Goal: Information Seeking & Learning: Learn about a topic

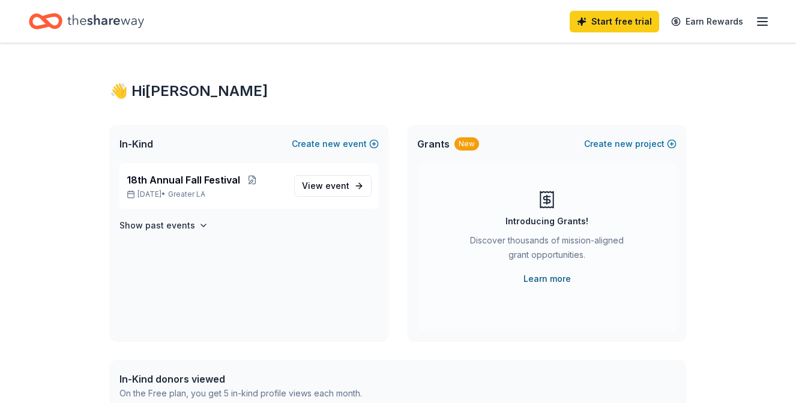
click at [550, 280] on link "Learn more" at bounding box center [546, 279] width 47 height 14
click at [333, 185] on span "event" at bounding box center [337, 186] width 24 height 10
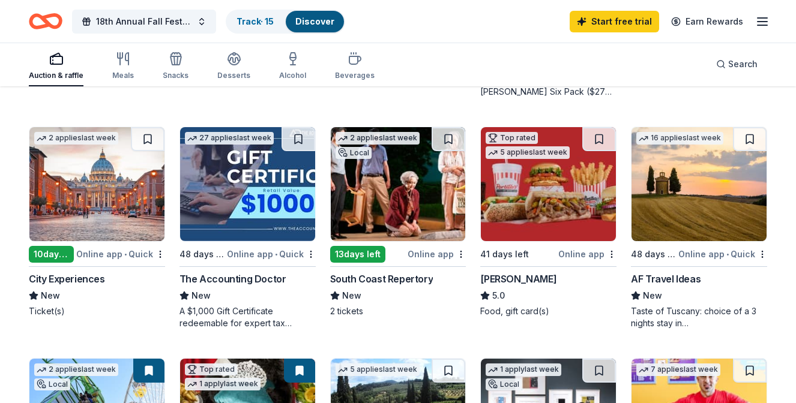
scroll to position [523, 0]
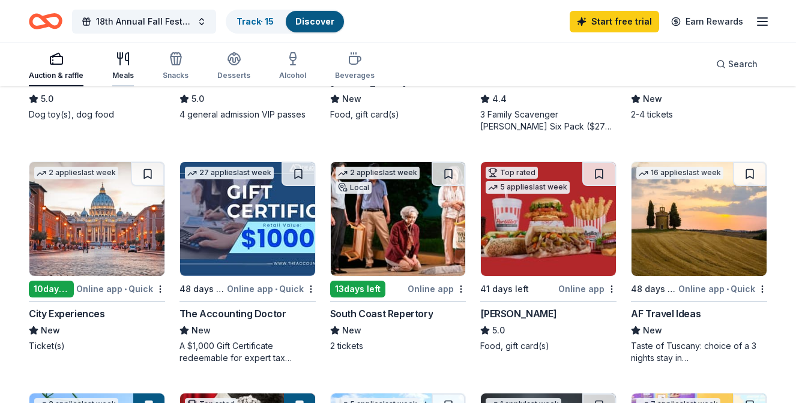
click at [124, 66] on div "Meals" at bounding box center [123, 66] width 22 height 29
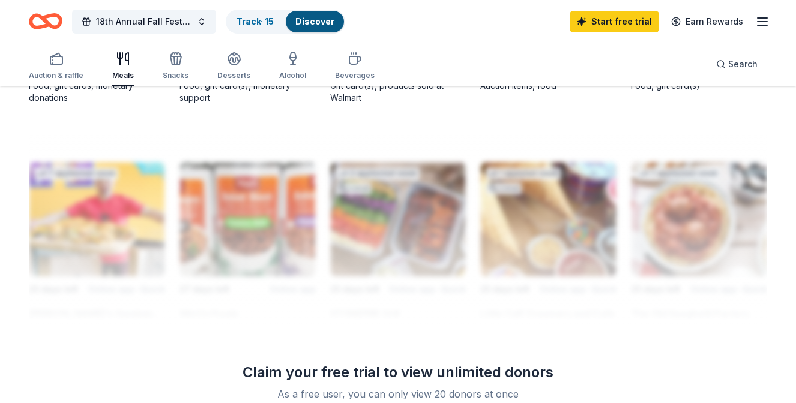
scroll to position [1010, 0]
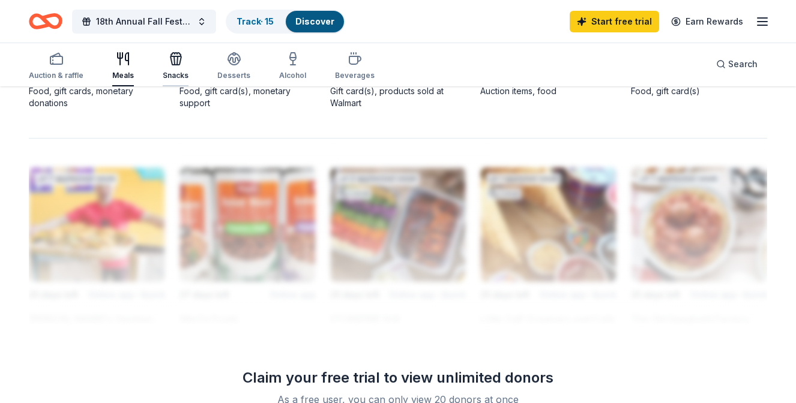
click at [182, 67] on div "Snacks" at bounding box center [176, 66] width 26 height 29
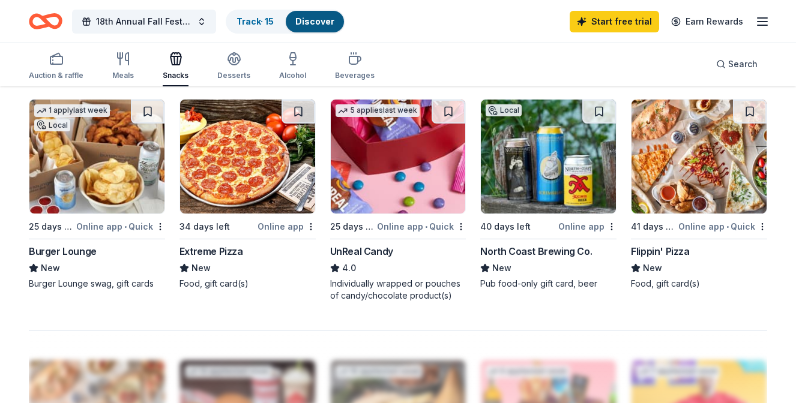
scroll to position [808, 0]
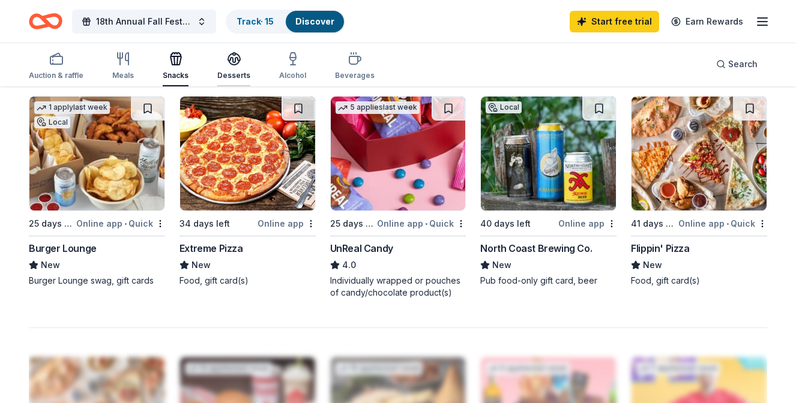
click at [236, 72] on div "Desserts" at bounding box center [233, 76] width 33 height 10
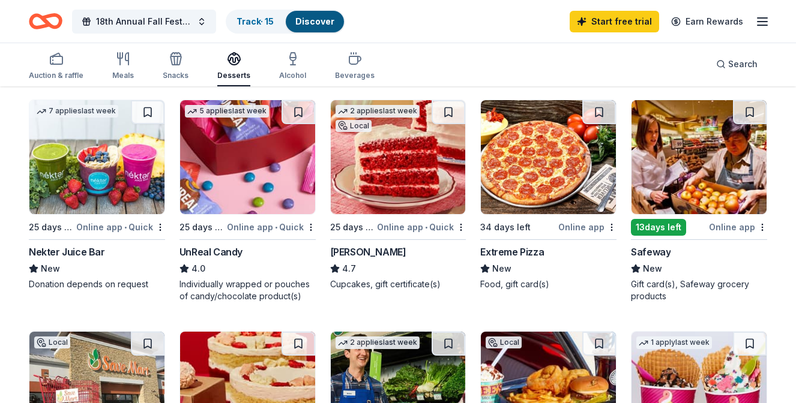
scroll to position [575, 0]
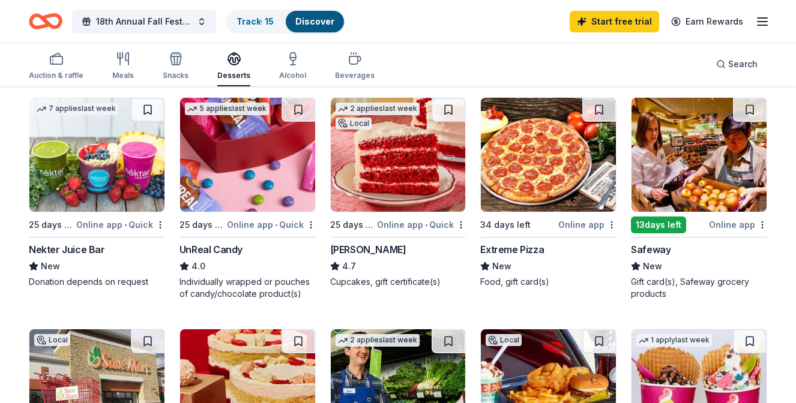
click at [690, 187] on img at bounding box center [698, 155] width 135 height 114
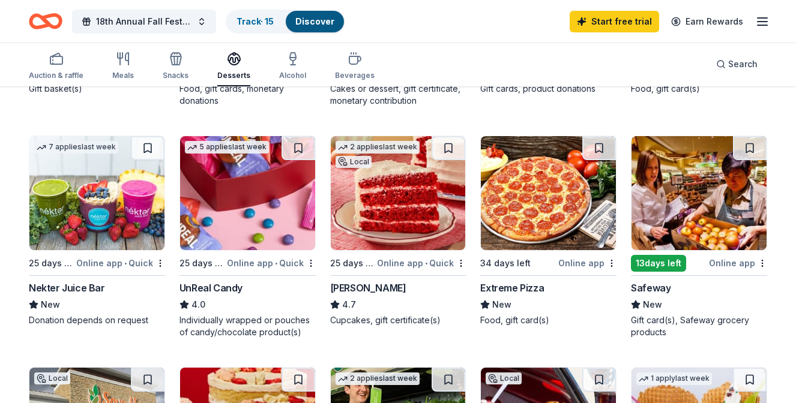
scroll to position [178, 0]
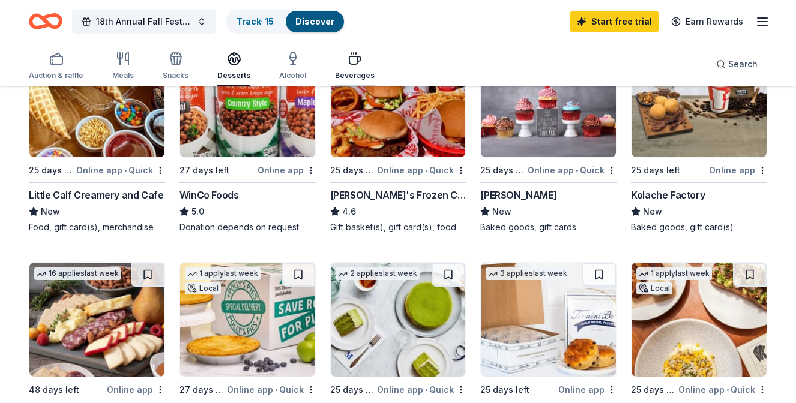
click at [356, 62] on div "button" at bounding box center [355, 59] width 40 height 14
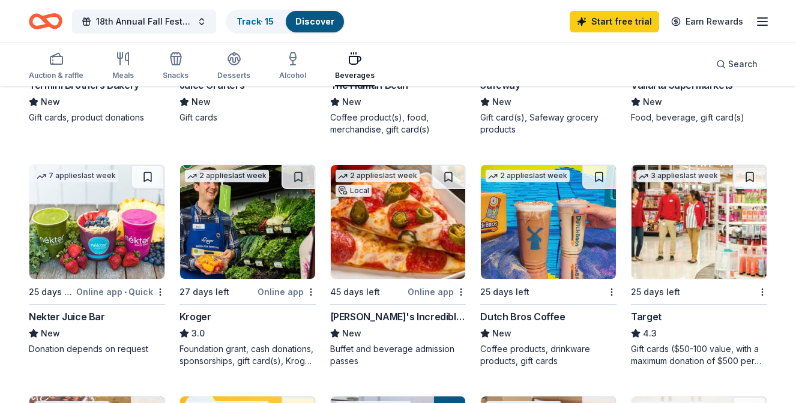
scroll to position [508, 0]
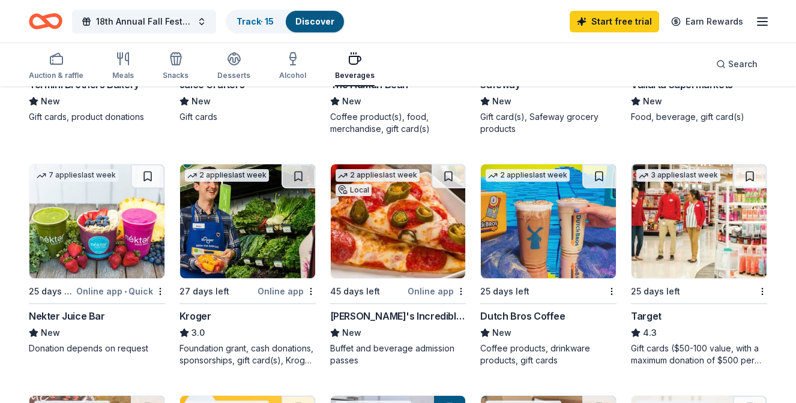
click at [423, 202] on img at bounding box center [398, 221] width 135 height 114
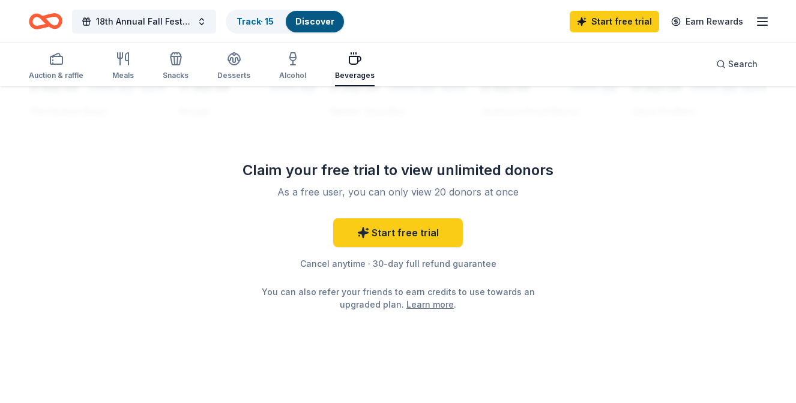
scroll to position [1214, 0]
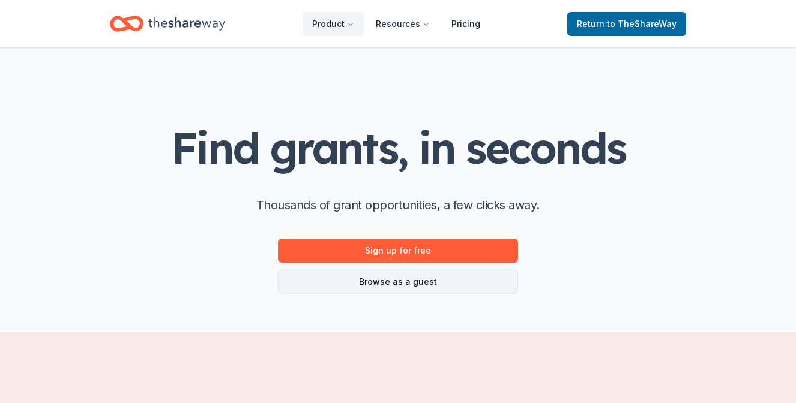
click at [474, 288] on link "Browse as a guest" at bounding box center [398, 282] width 240 height 24
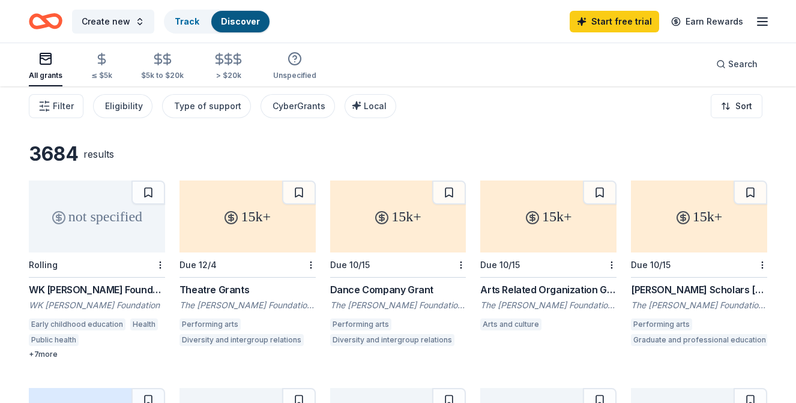
scroll to position [4, 0]
click at [224, 109] on div "Type of support" at bounding box center [207, 107] width 67 height 14
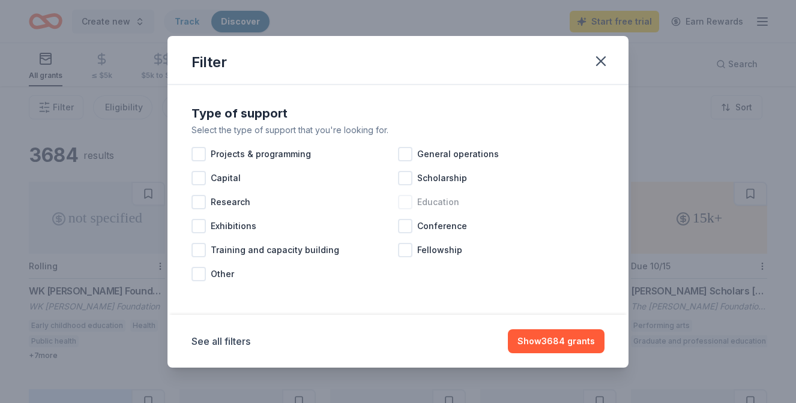
click at [403, 202] on div at bounding box center [405, 202] width 14 height 14
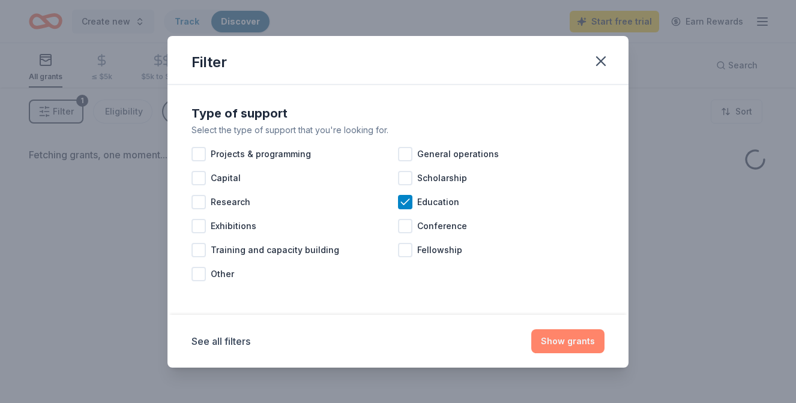
click at [574, 336] on button "Show grants" at bounding box center [567, 342] width 73 height 24
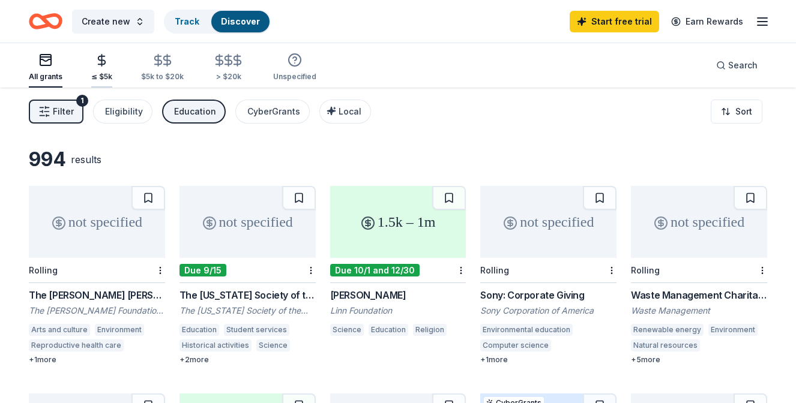
click at [91, 68] on div "≤ $5k" at bounding box center [101, 67] width 21 height 28
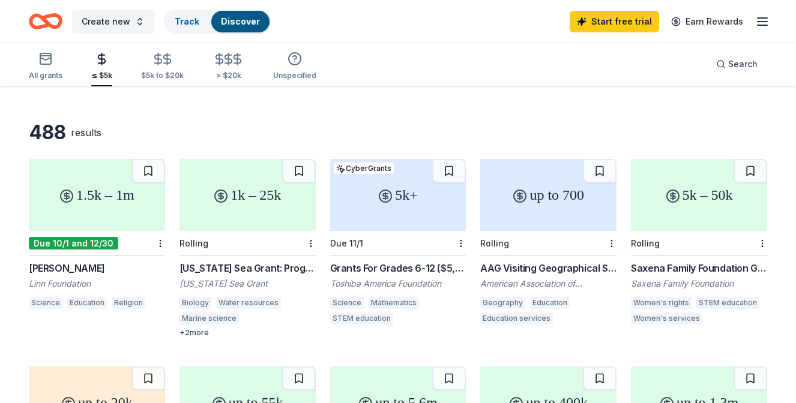
scroll to position [38, 0]
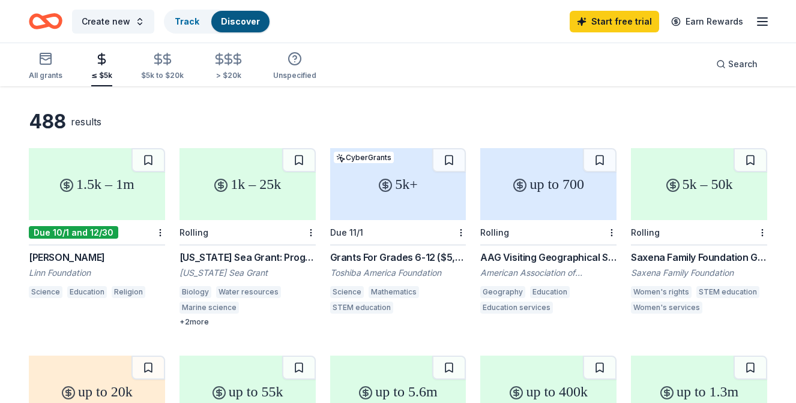
click at [412, 256] on div "Grants For Grades 6-12 ($5,000 or More)" at bounding box center [398, 257] width 136 height 14
click at [184, 14] on div "Track" at bounding box center [187, 22] width 44 height 22
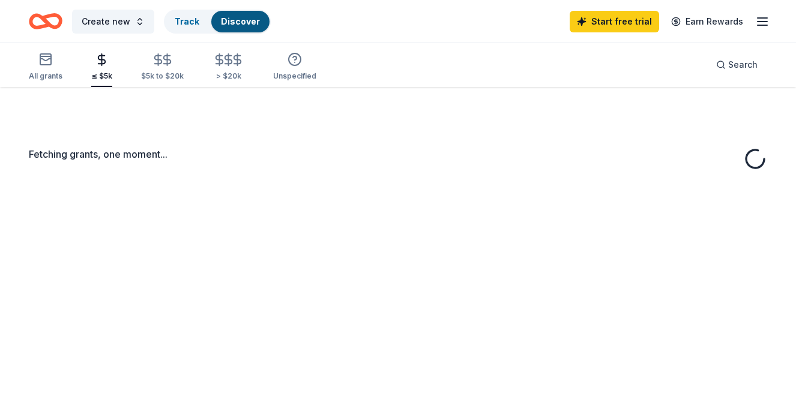
scroll to position [38, 0]
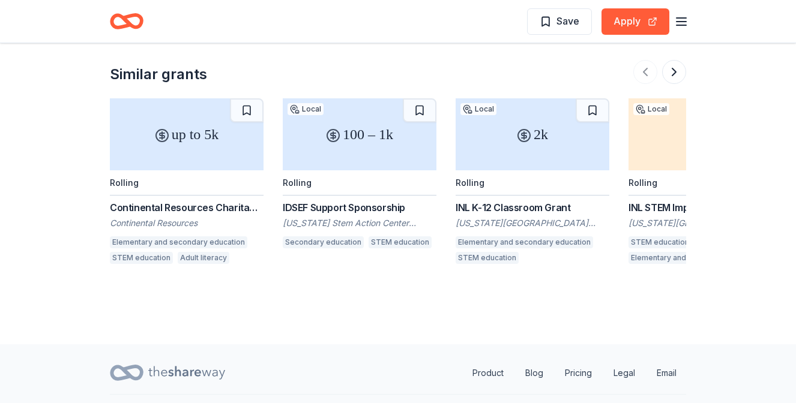
scroll to position [1500, 0]
click at [672, 70] on button at bounding box center [674, 73] width 24 height 24
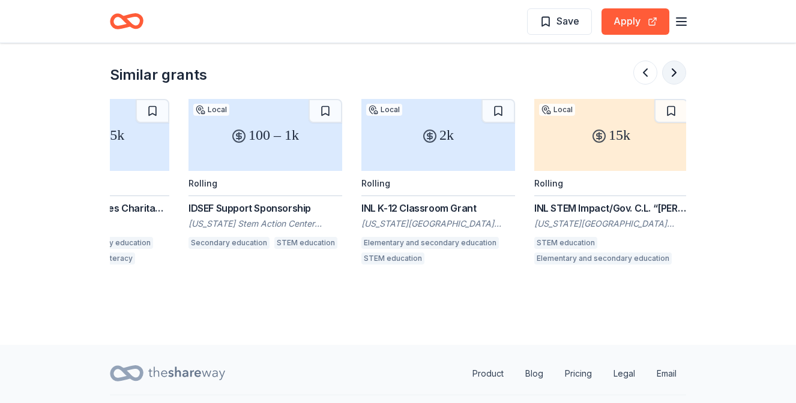
scroll to position [0, 96]
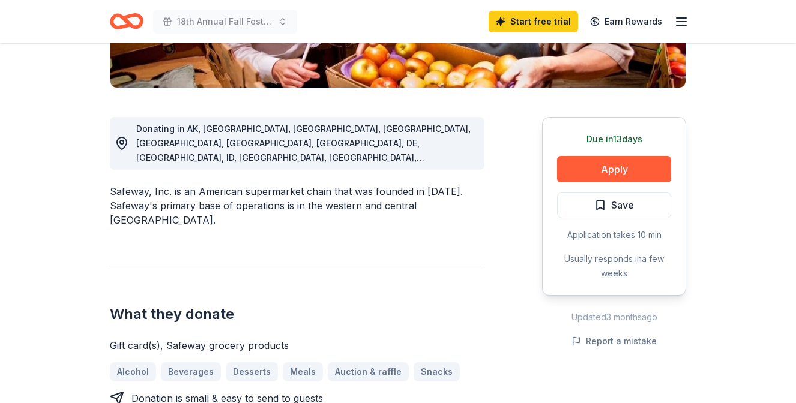
scroll to position [300, 0]
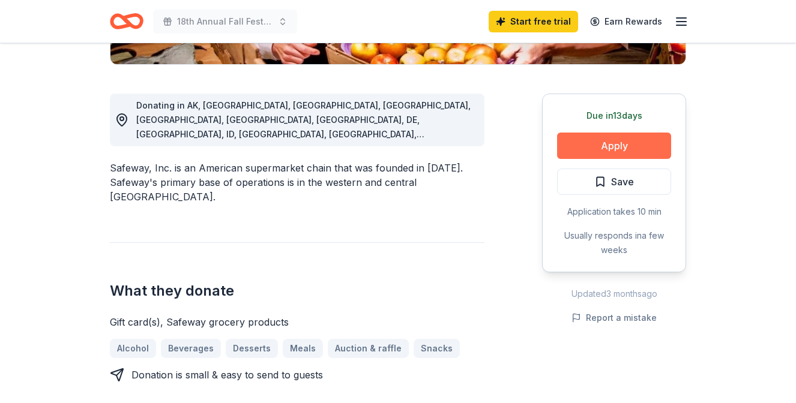
click at [622, 138] on button "Apply" at bounding box center [614, 146] width 114 height 26
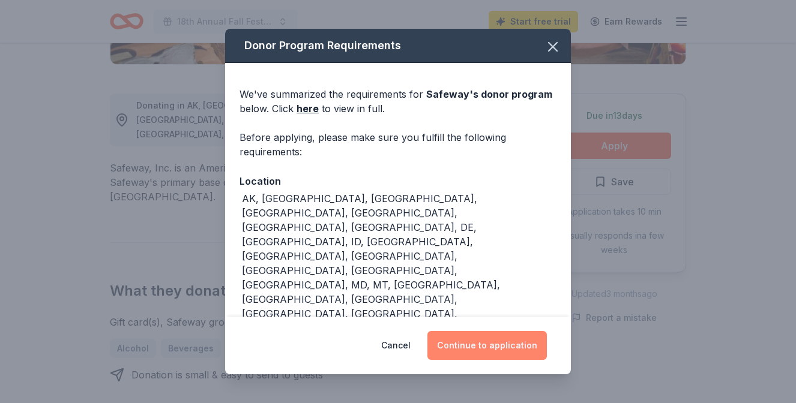
click at [504, 349] on button "Continue to application" at bounding box center [486, 345] width 119 height 29
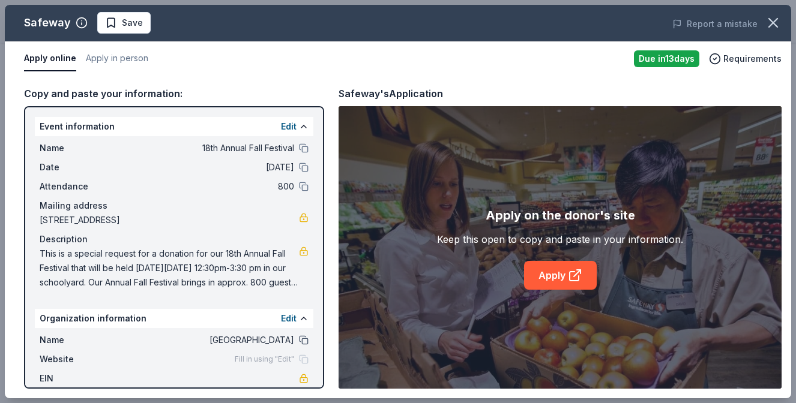
scroll to position [32, 0]
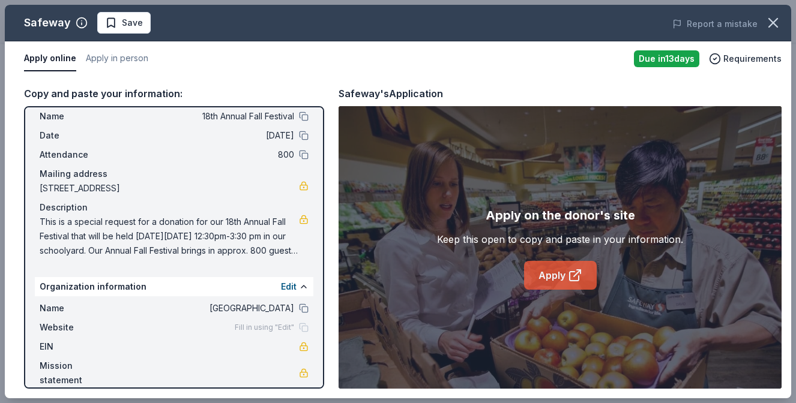
click at [570, 276] on icon at bounding box center [575, 275] width 14 height 14
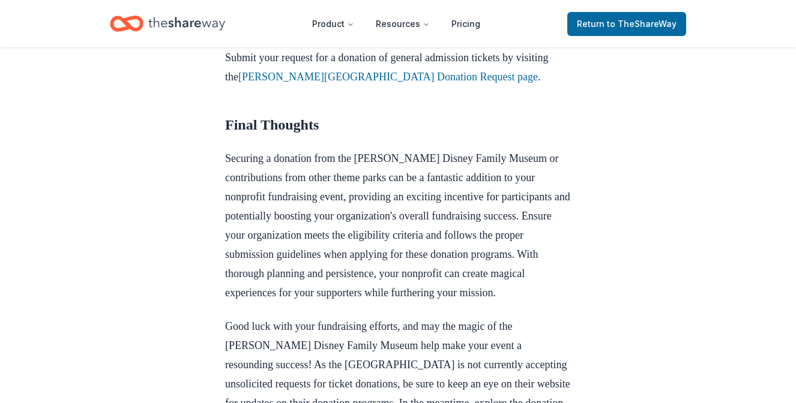
scroll to position [1739, 0]
